Goal: Information Seeking & Learning: Learn about a topic

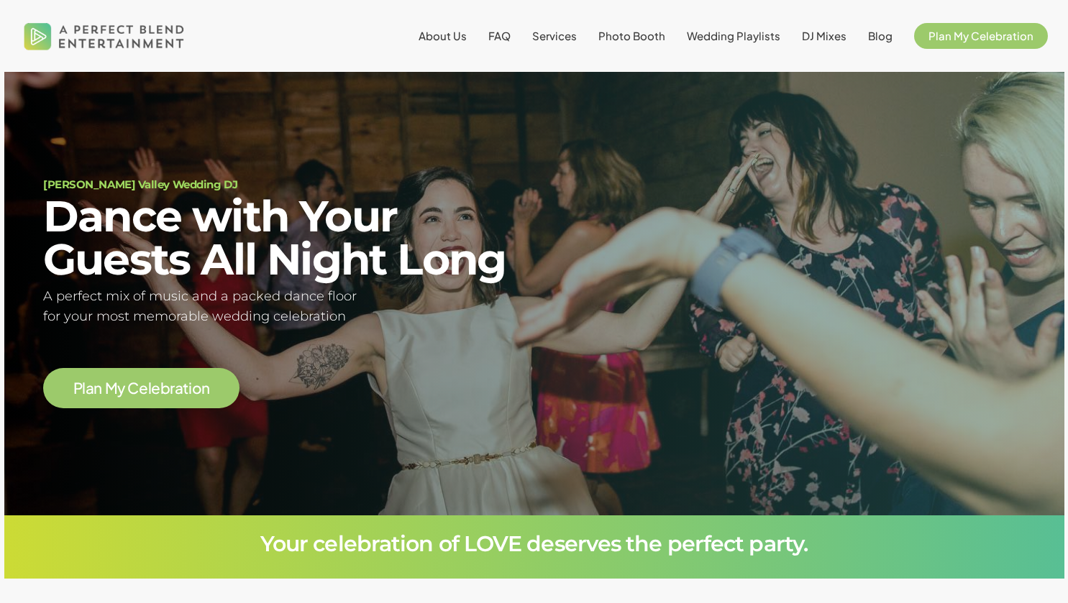
scroll to position [81, 0]
click at [562, 36] on span "Services" at bounding box center [554, 36] width 45 height 14
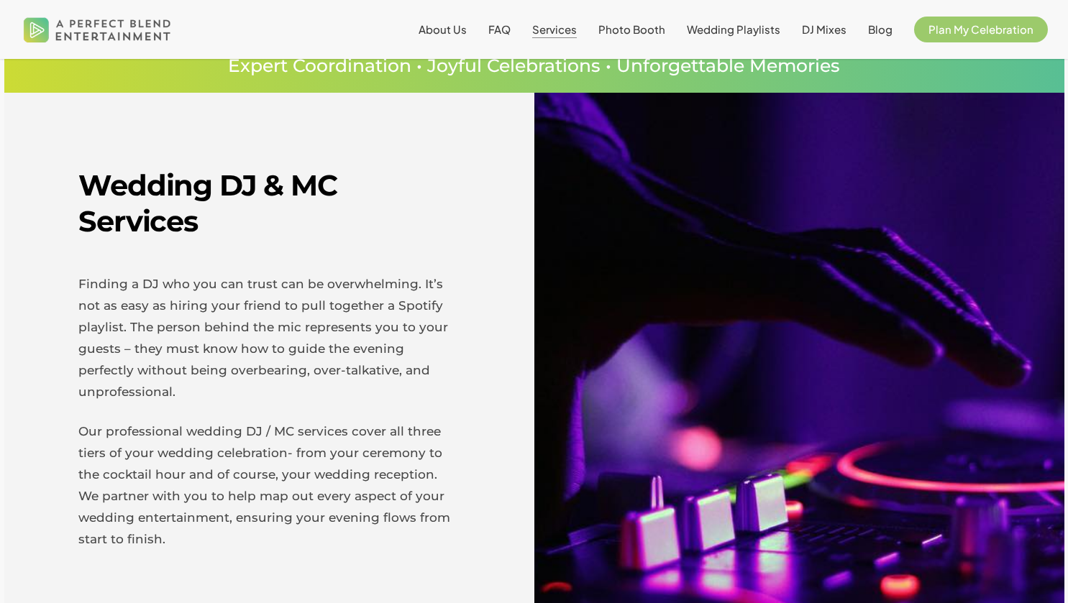
scroll to position [400, 0]
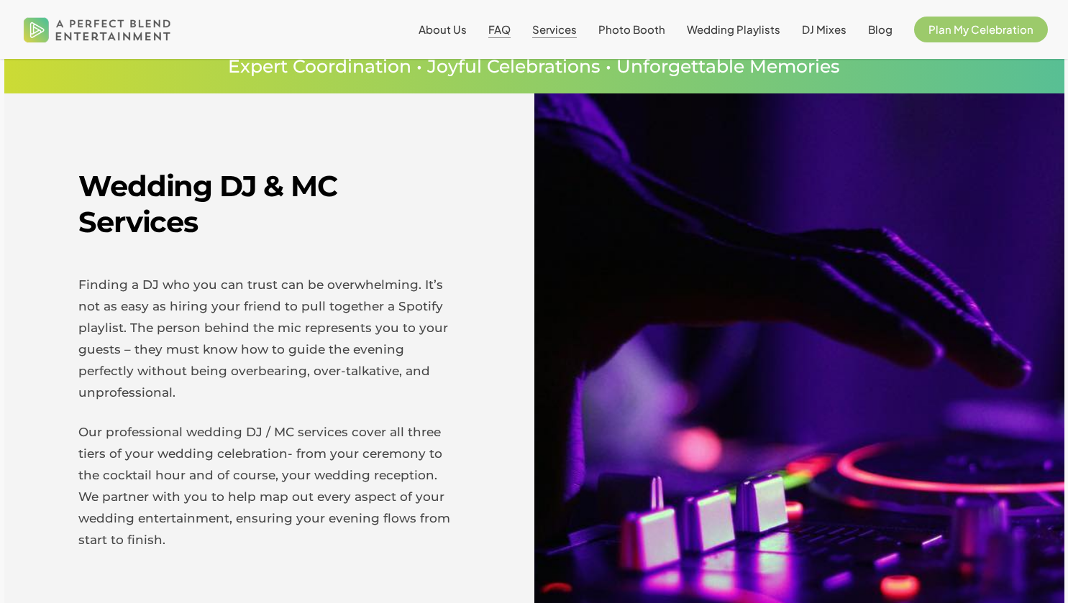
click at [500, 29] on span "FAQ" at bounding box center [499, 29] width 22 height 14
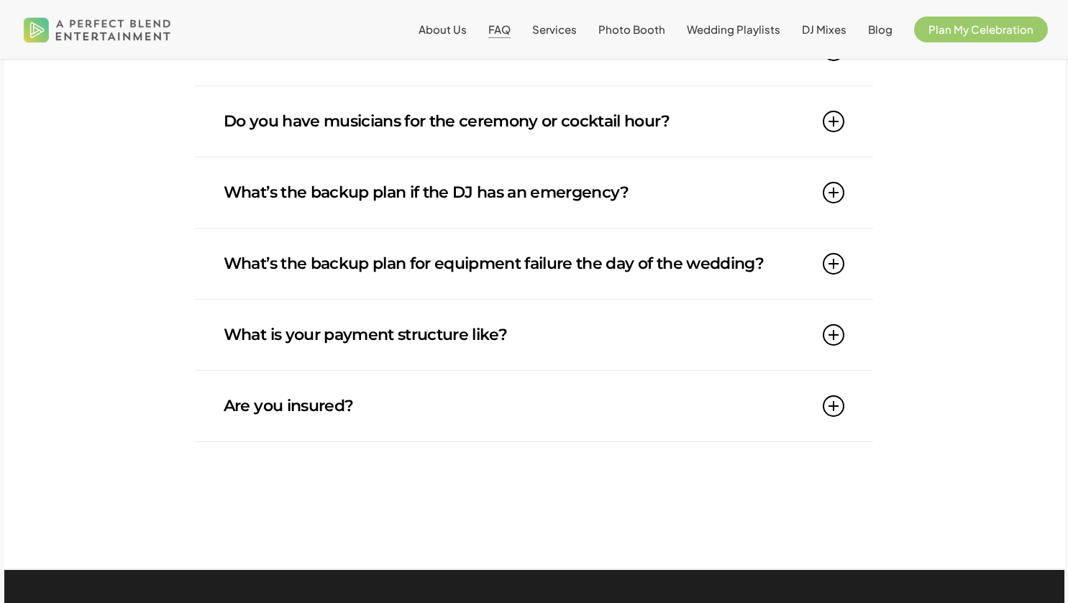
scroll to position [1219, 0]
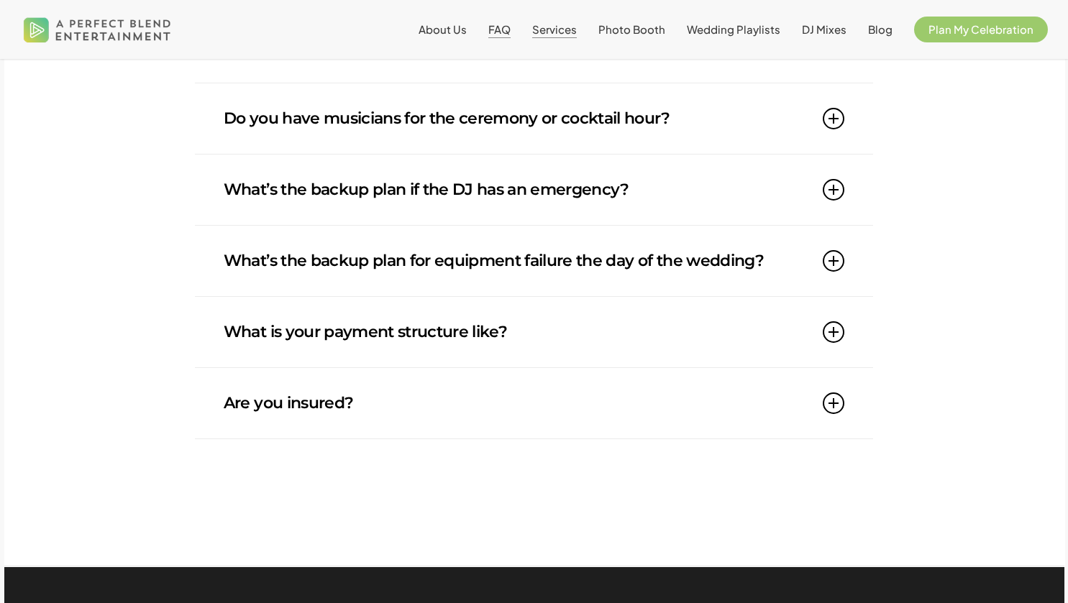
click at [556, 27] on span "Services" at bounding box center [554, 29] width 45 height 14
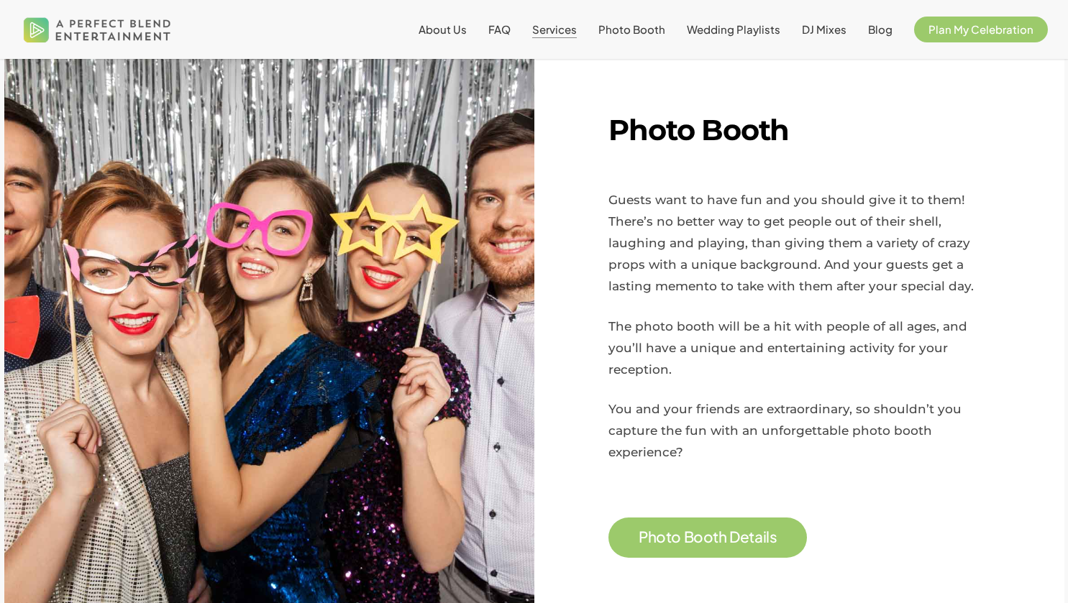
scroll to position [1085, 0]
click at [717, 517] on span "P h o t o B o o t h D e t a i l s" at bounding box center [707, 537] width 198 height 40
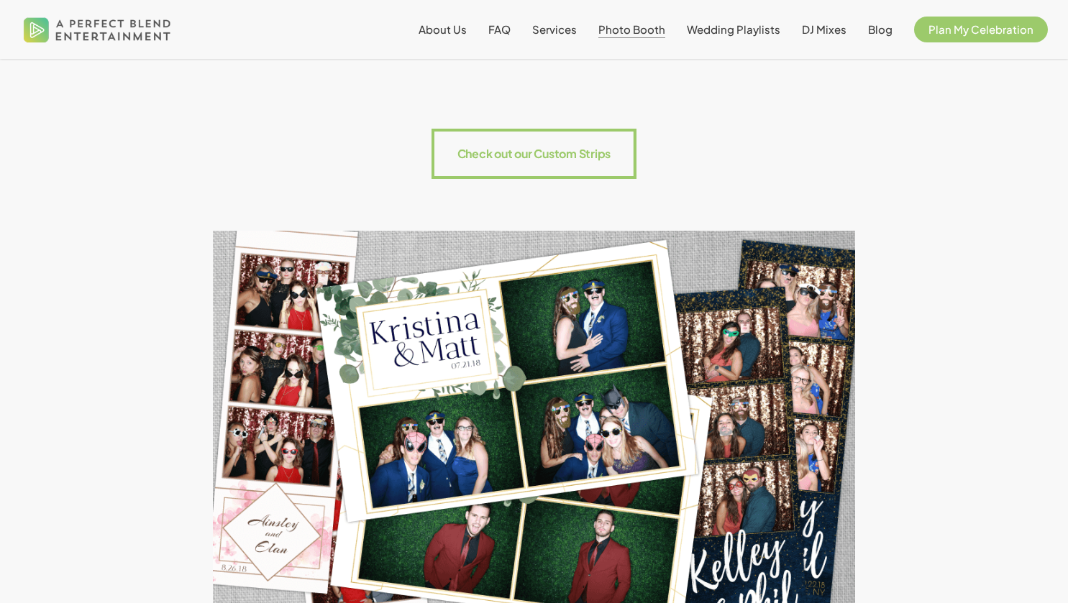
scroll to position [1666, 0]
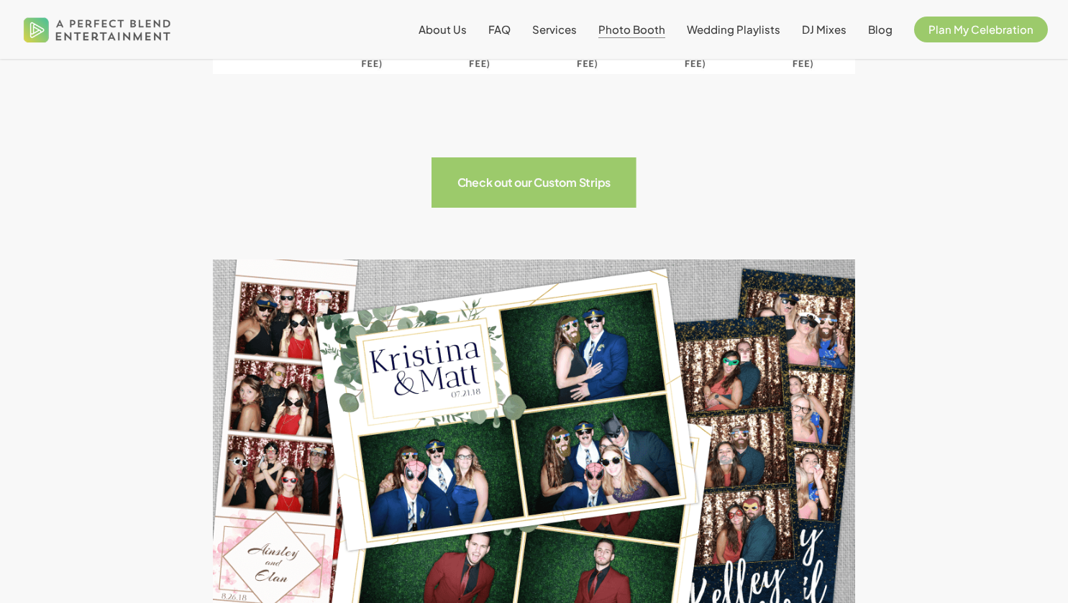
click at [527, 188] on rect at bounding box center [533, 182] width 205 height 50
